Goal: Task Accomplishment & Management: Manage account settings

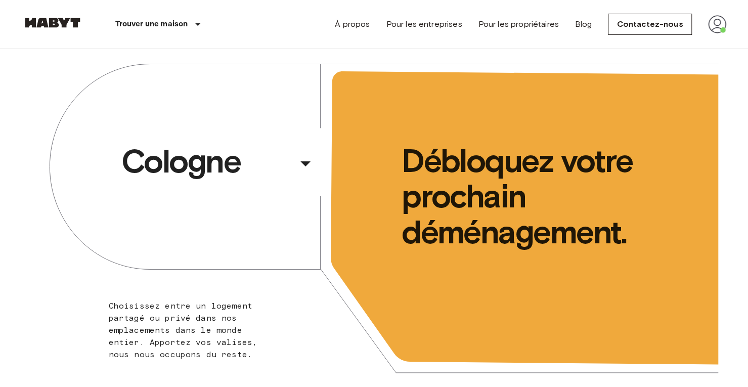
click at [711, 27] on img at bounding box center [717, 24] width 18 height 18
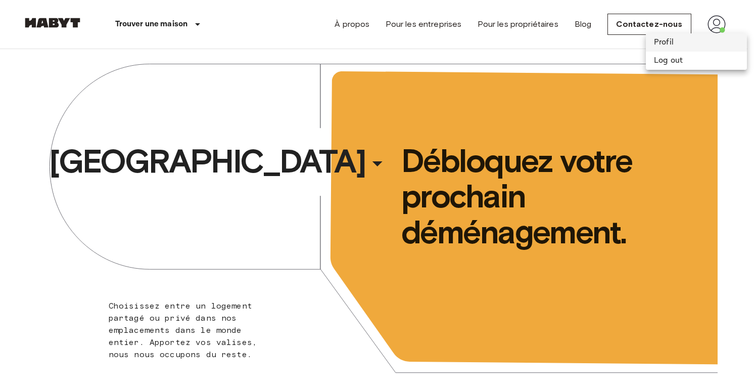
click at [666, 44] on li "Profil" at bounding box center [696, 42] width 101 height 18
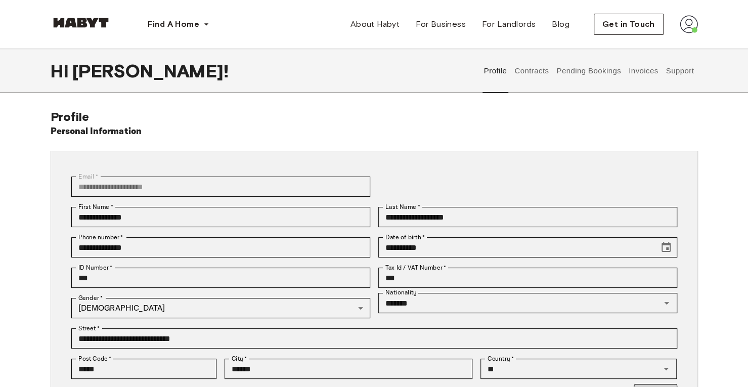
click at [535, 73] on button "Contracts" at bounding box center [531, 71] width 37 height 44
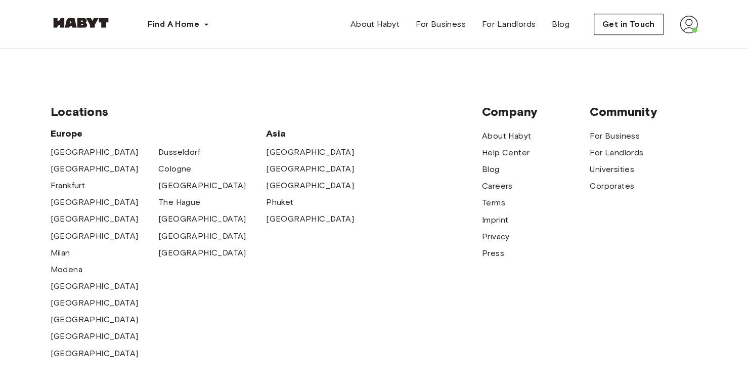
scroll to position [773, 0]
click at [646, 16] on button "Get in Touch" at bounding box center [629, 24] width 70 height 21
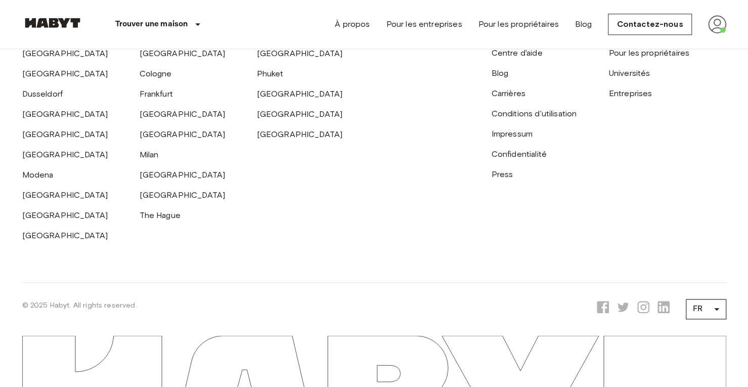
scroll to position [539, 0]
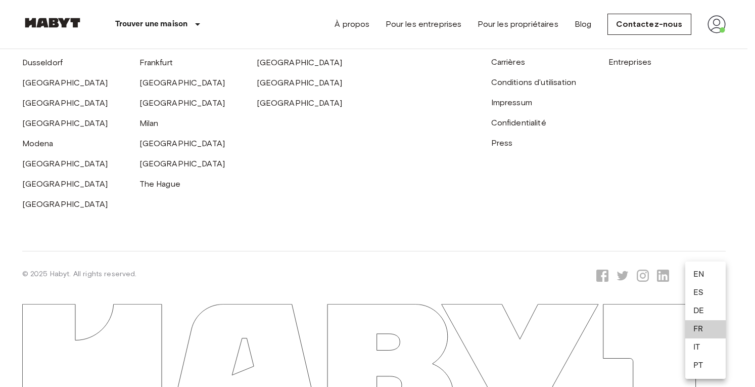
click at [708, 279] on li "EN" at bounding box center [706, 274] width 40 height 18
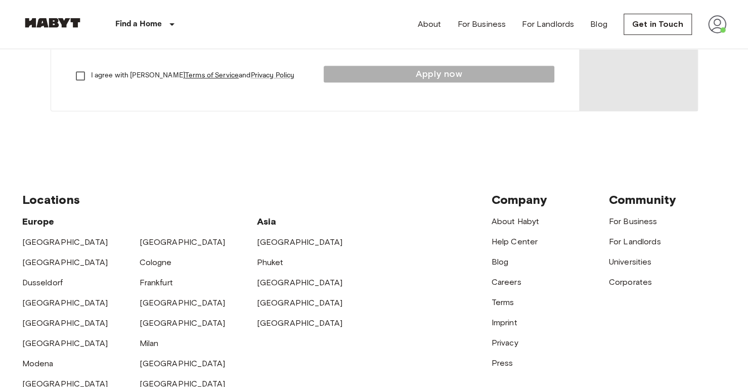
scroll to position [267, 0]
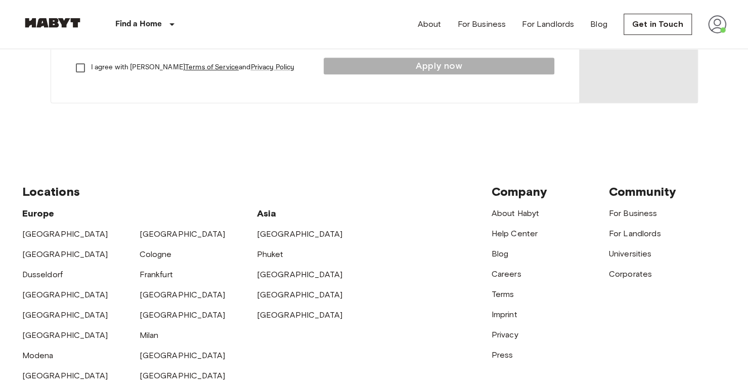
click at [717, 30] on img at bounding box center [717, 24] width 18 height 18
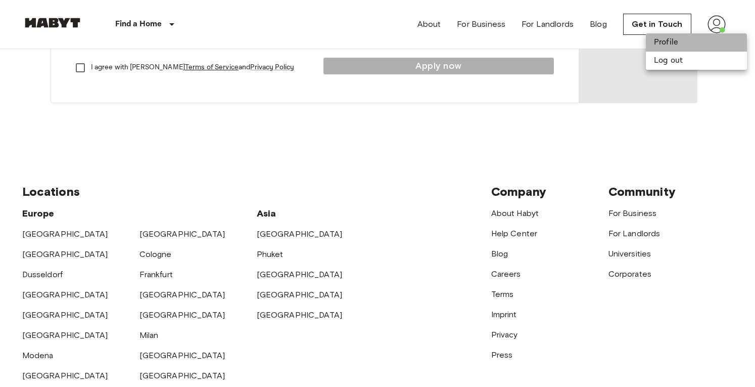
click at [675, 46] on li "Profile" at bounding box center [696, 42] width 101 height 18
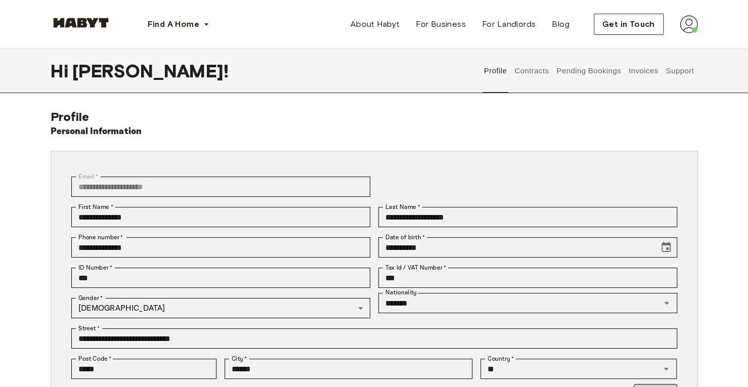
click at [632, 69] on button "Invoices" at bounding box center [643, 71] width 32 height 44
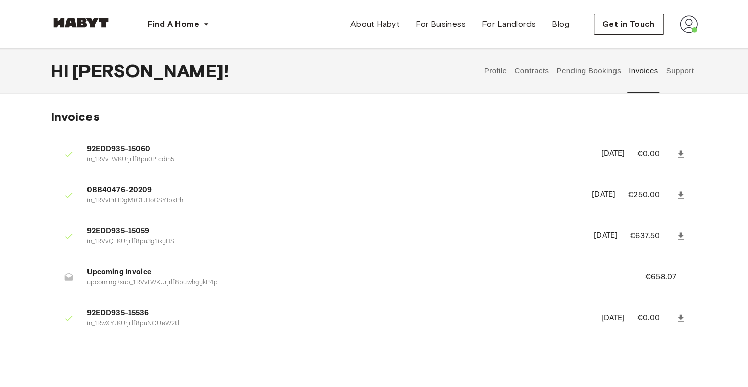
click at [608, 69] on button "Pending Bookings" at bounding box center [588, 71] width 67 height 44
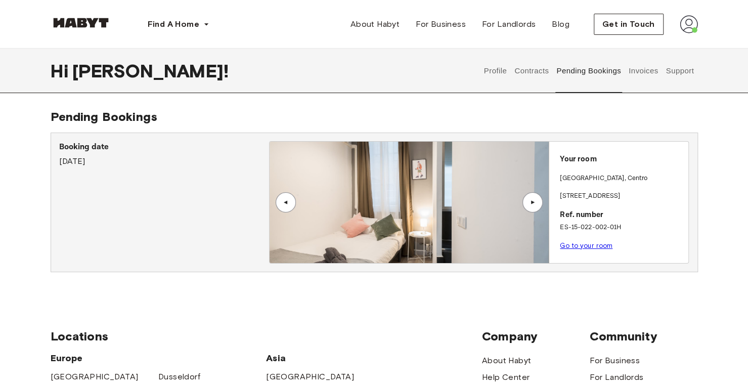
click at [531, 72] on button "Contracts" at bounding box center [531, 71] width 37 height 44
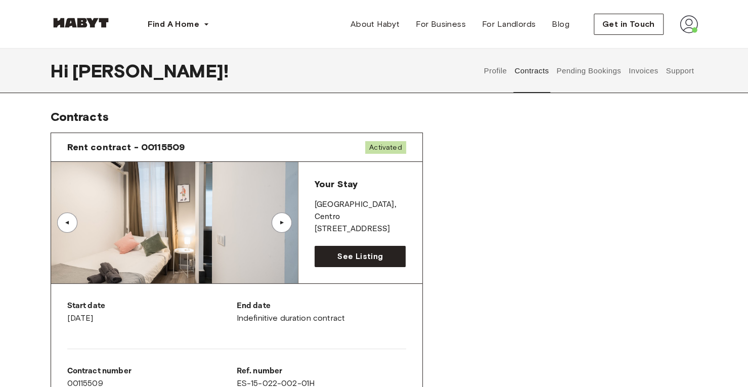
click at [591, 71] on button "Pending Bookings" at bounding box center [588, 71] width 67 height 44
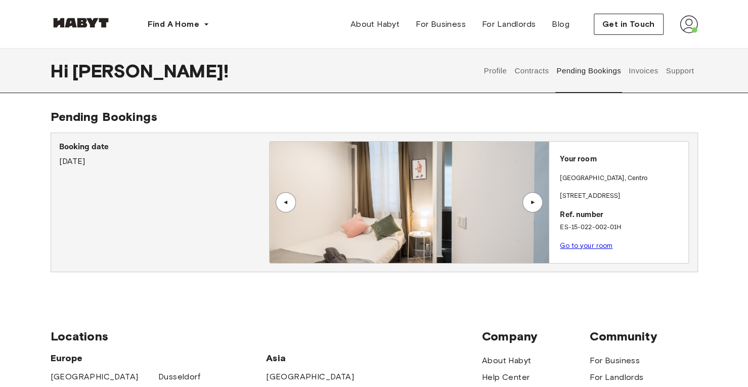
click at [685, 74] on button "Support" at bounding box center [679, 71] width 31 height 44
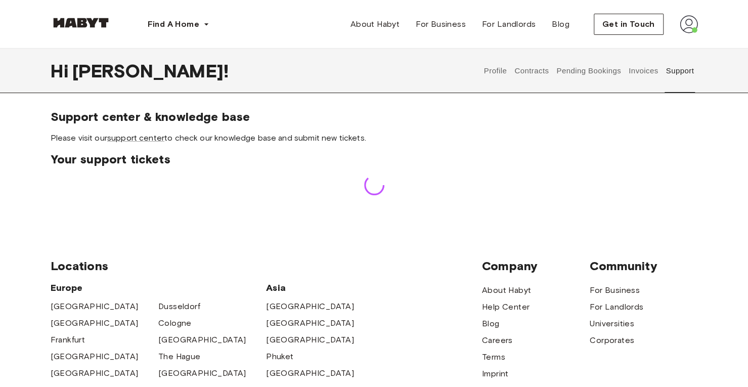
click at [685, 74] on button "Support" at bounding box center [679, 71] width 31 height 44
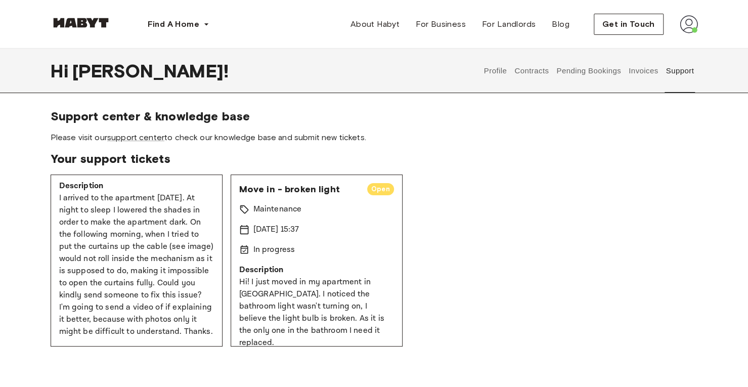
scroll to position [96, 0]
